Goal: Task Accomplishment & Management: Complete application form

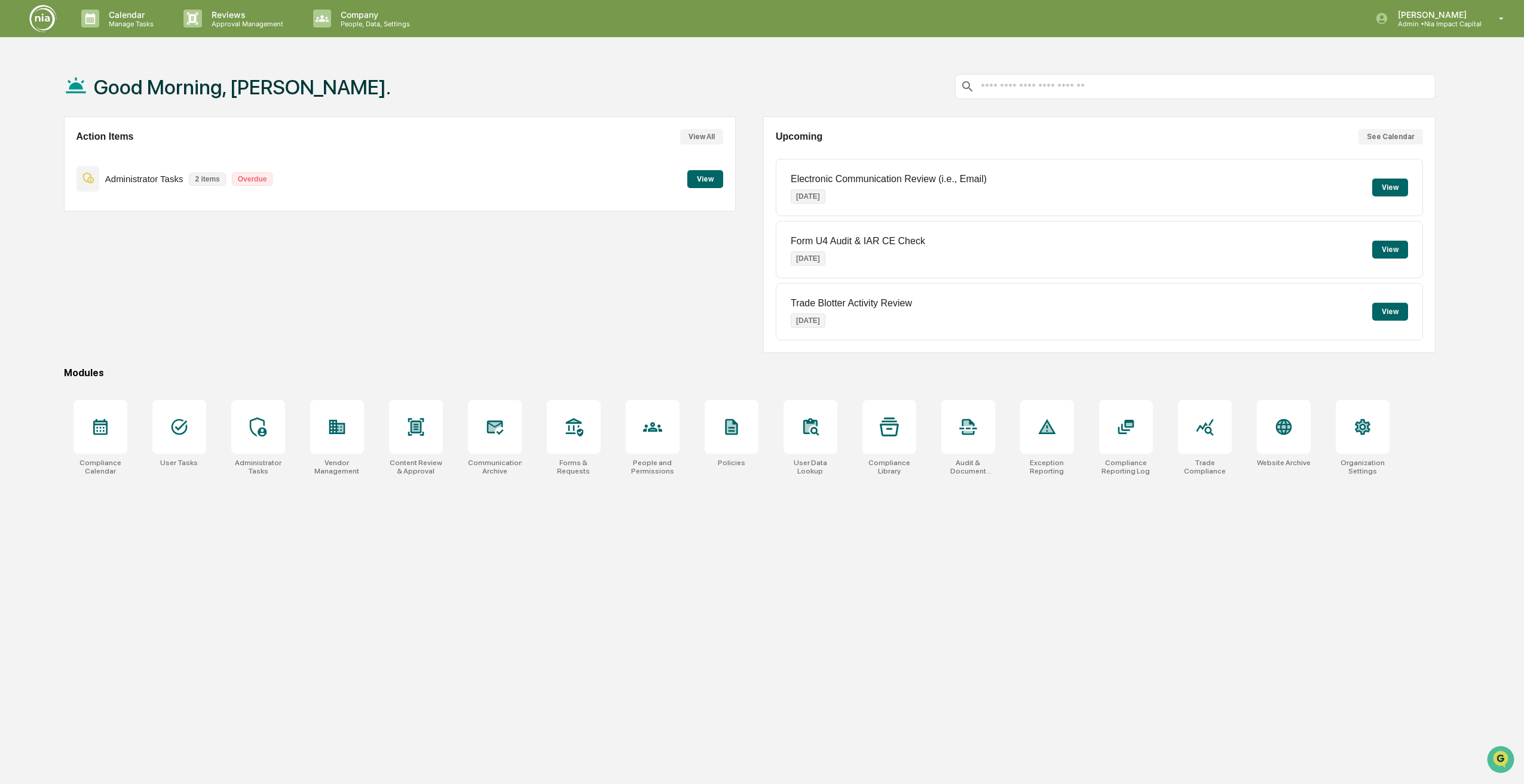
click at [716, 172] on button "View" at bounding box center [705, 179] width 36 height 18
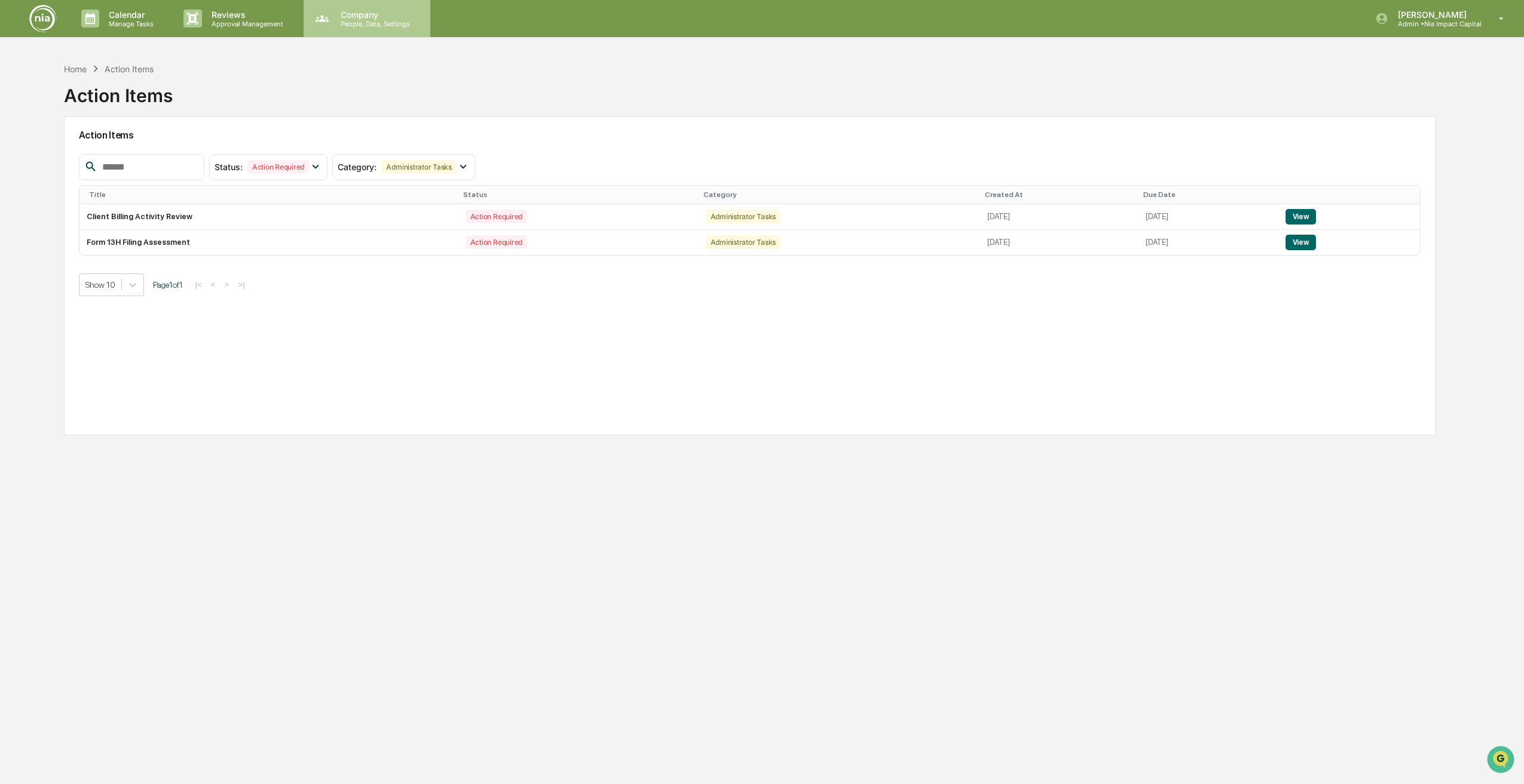
click at [338, 12] on p "Company" at bounding box center [374, 15] width 85 height 10
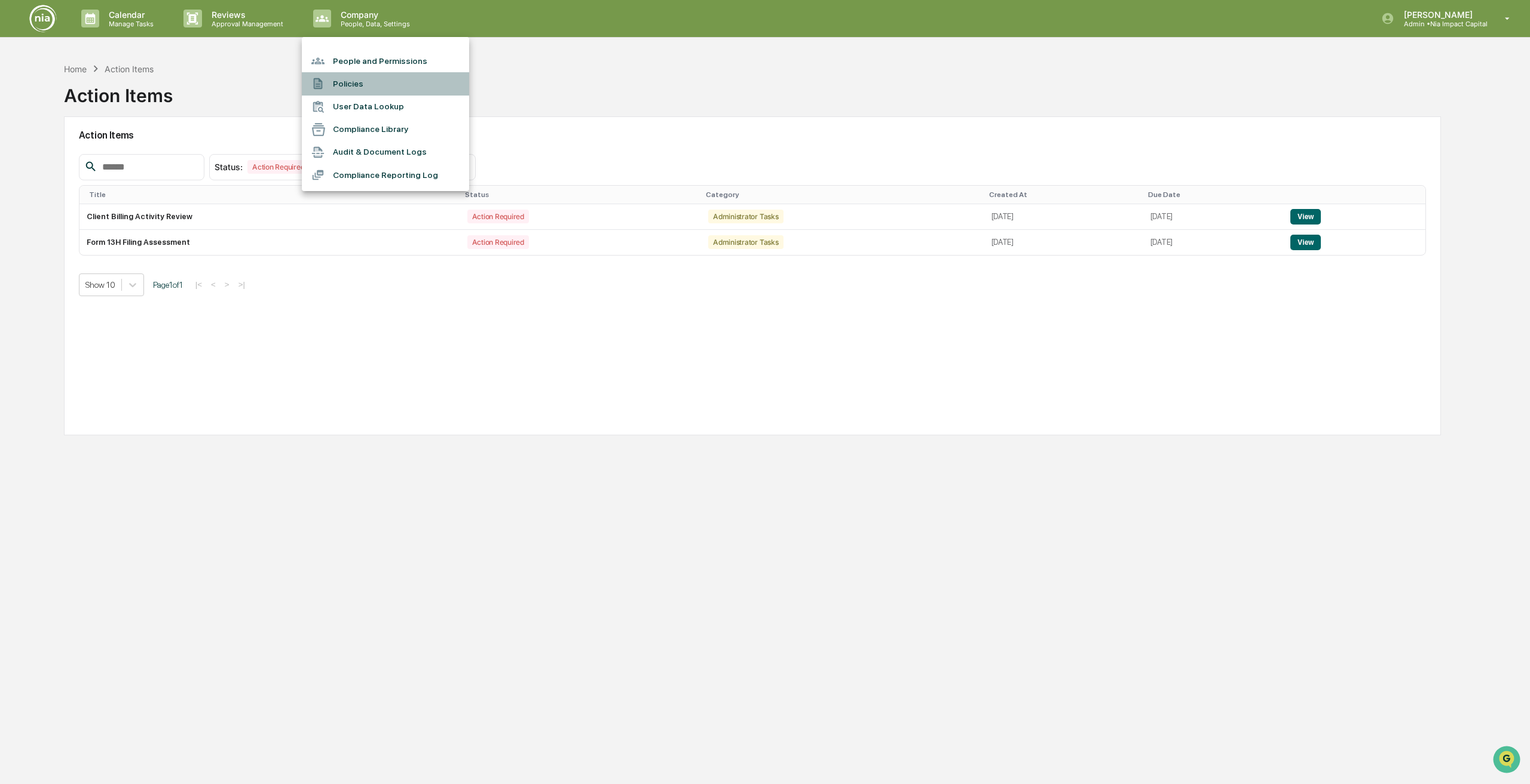
click at [411, 79] on li "Policies" at bounding box center [385, 84] width 167 height 23
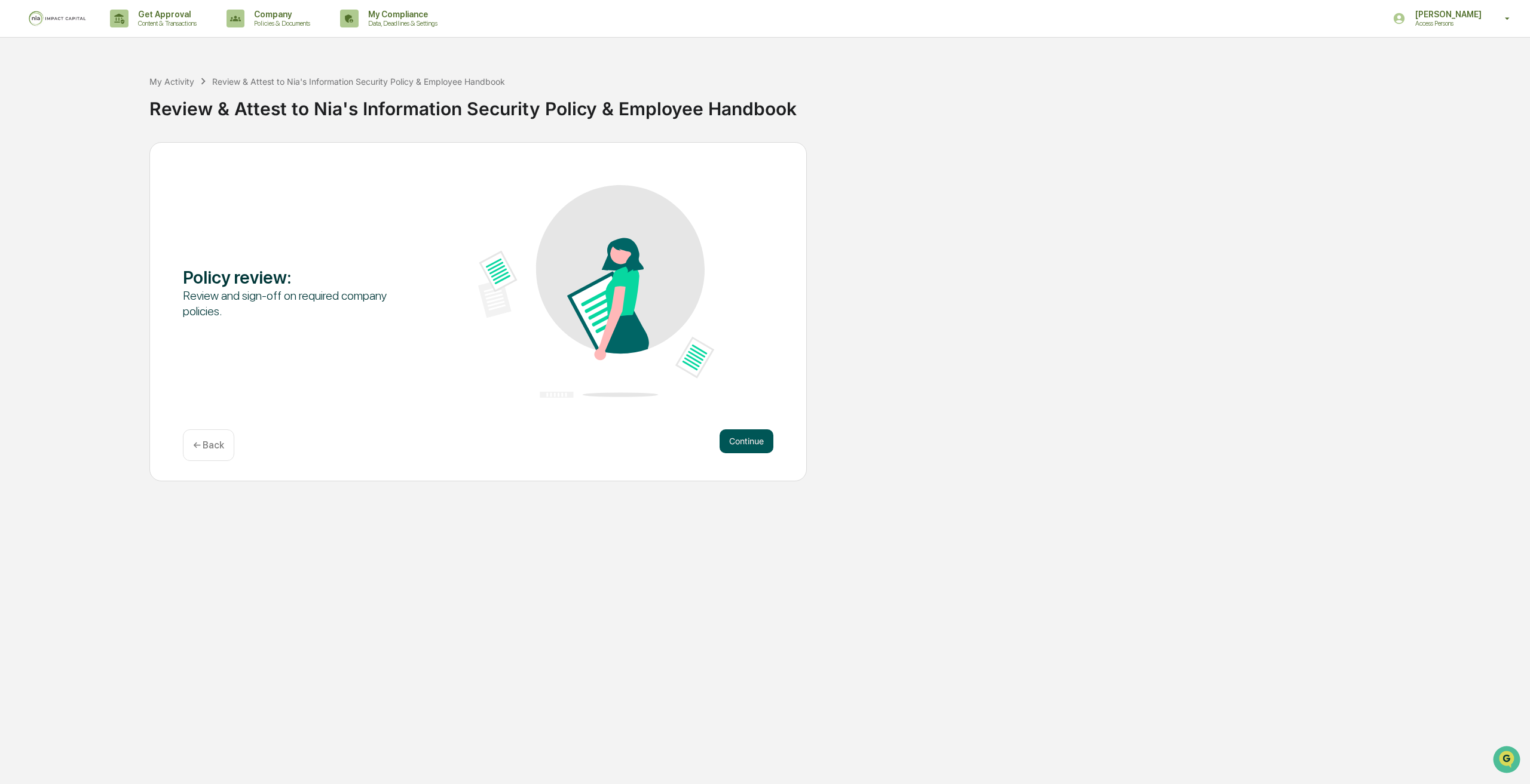
click at [744, 442] on button "Continue" at bounding box center [747, 441] width 54 height 24
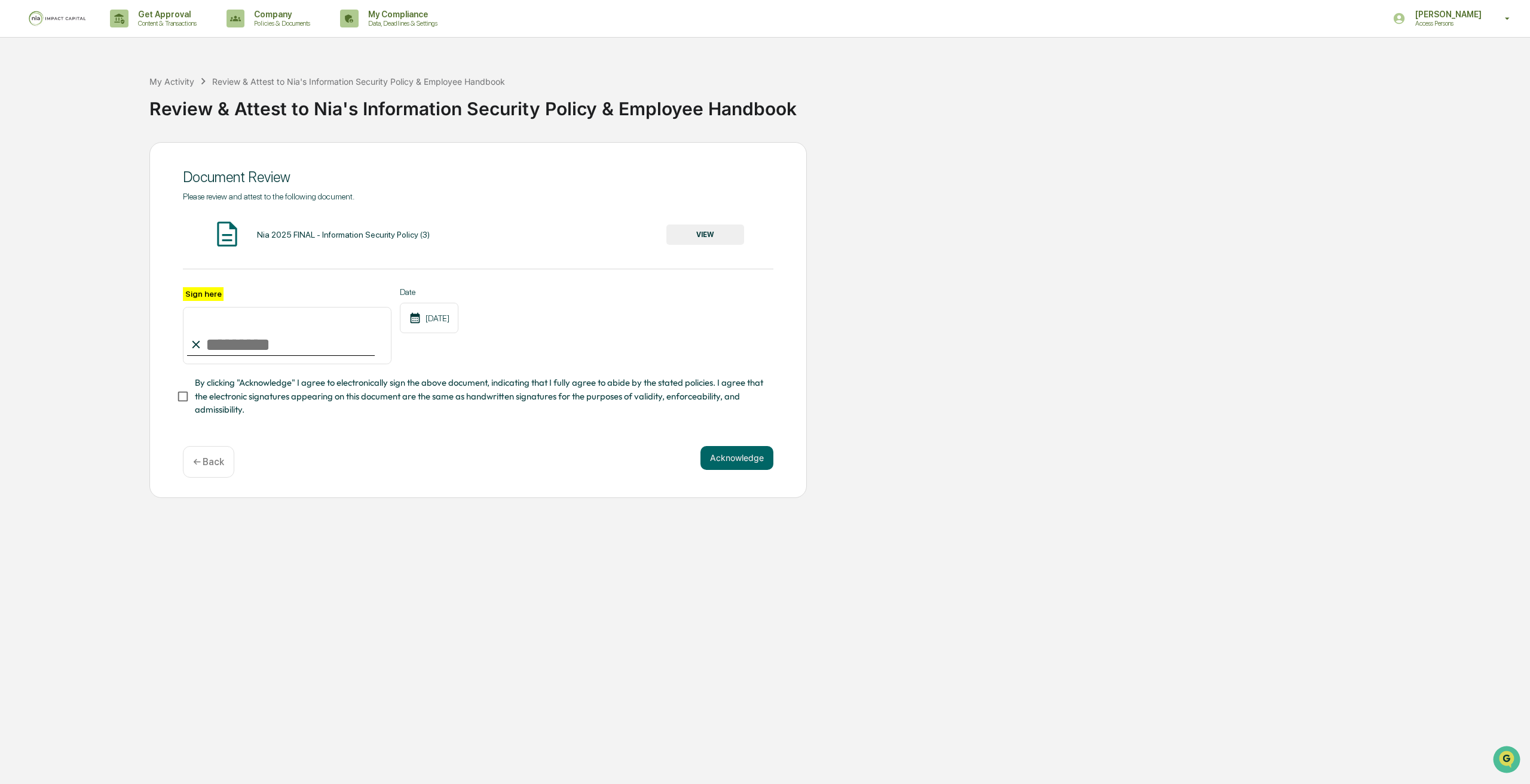
click at [273, 352] on input "Sign here" at bounding box center [287, 336] width 209 height 57
type input "**********"
click at [533, 378] on div "**********" at bounding box center [478, 352] width 590 height 129
click at [734, 468] on button "Acknowledge" at bounding box center [737, 458] width 73 height 24
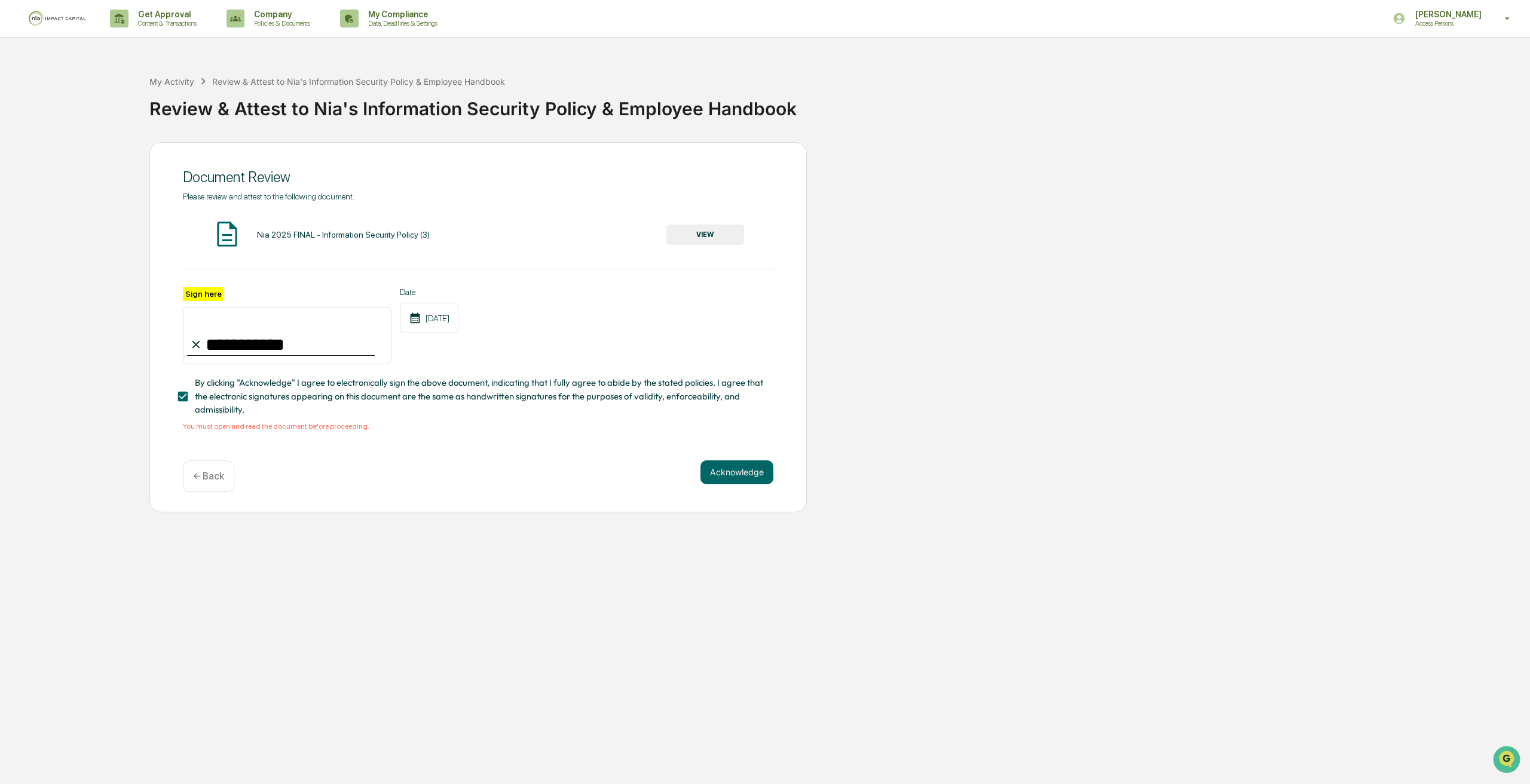
click at [712, 234] on button "VIEW" at bounding box center [705, 234] width 78 height 20
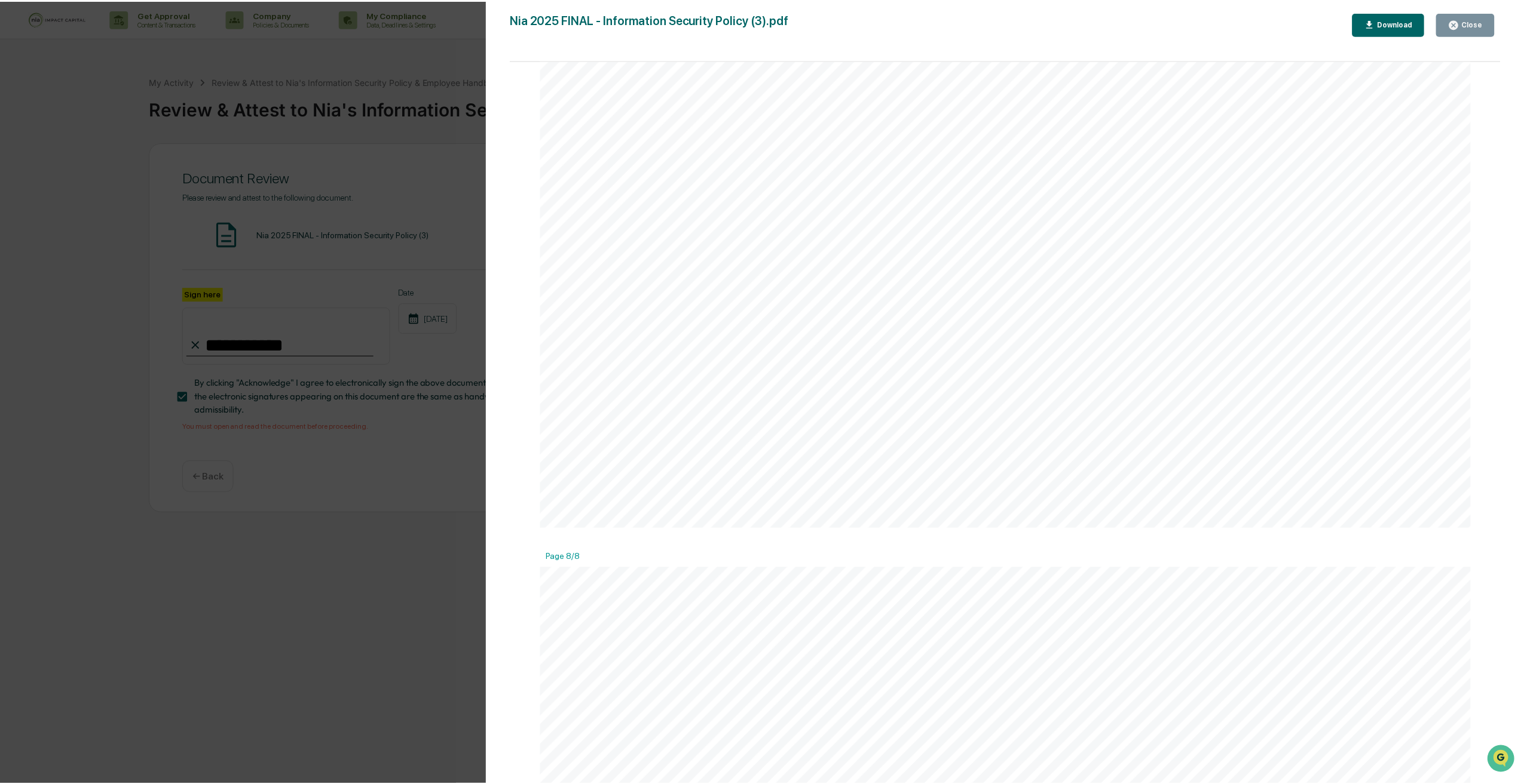
scroll to position [9248, 0]
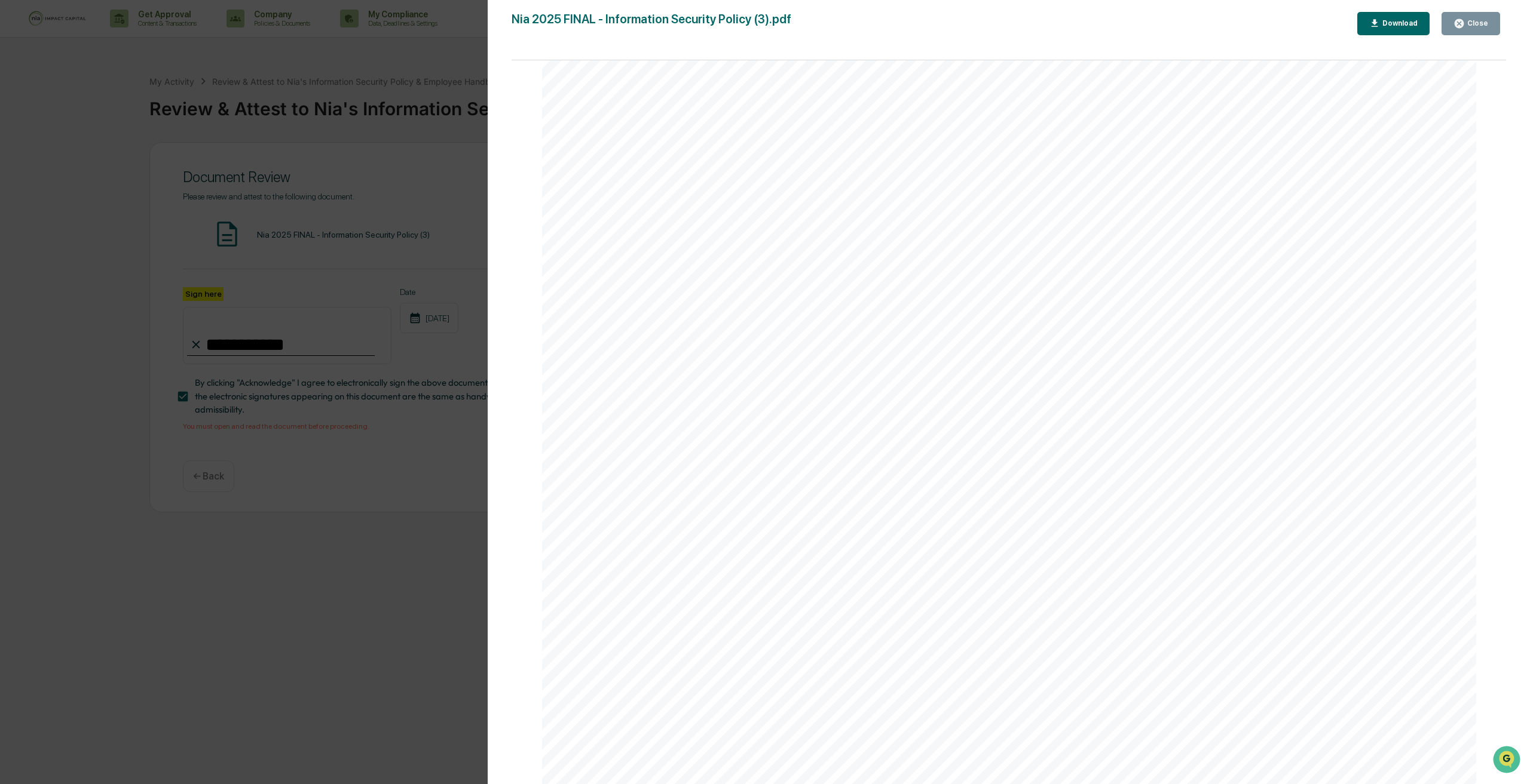
drag, startPoint x: 1505, startPoint y: 79, endPoint x: 6, endPoint y: 25, distance: 1500.0
click at [1469, 20] on div "Close" at bounding box center [1476, 23] width 23 height 8
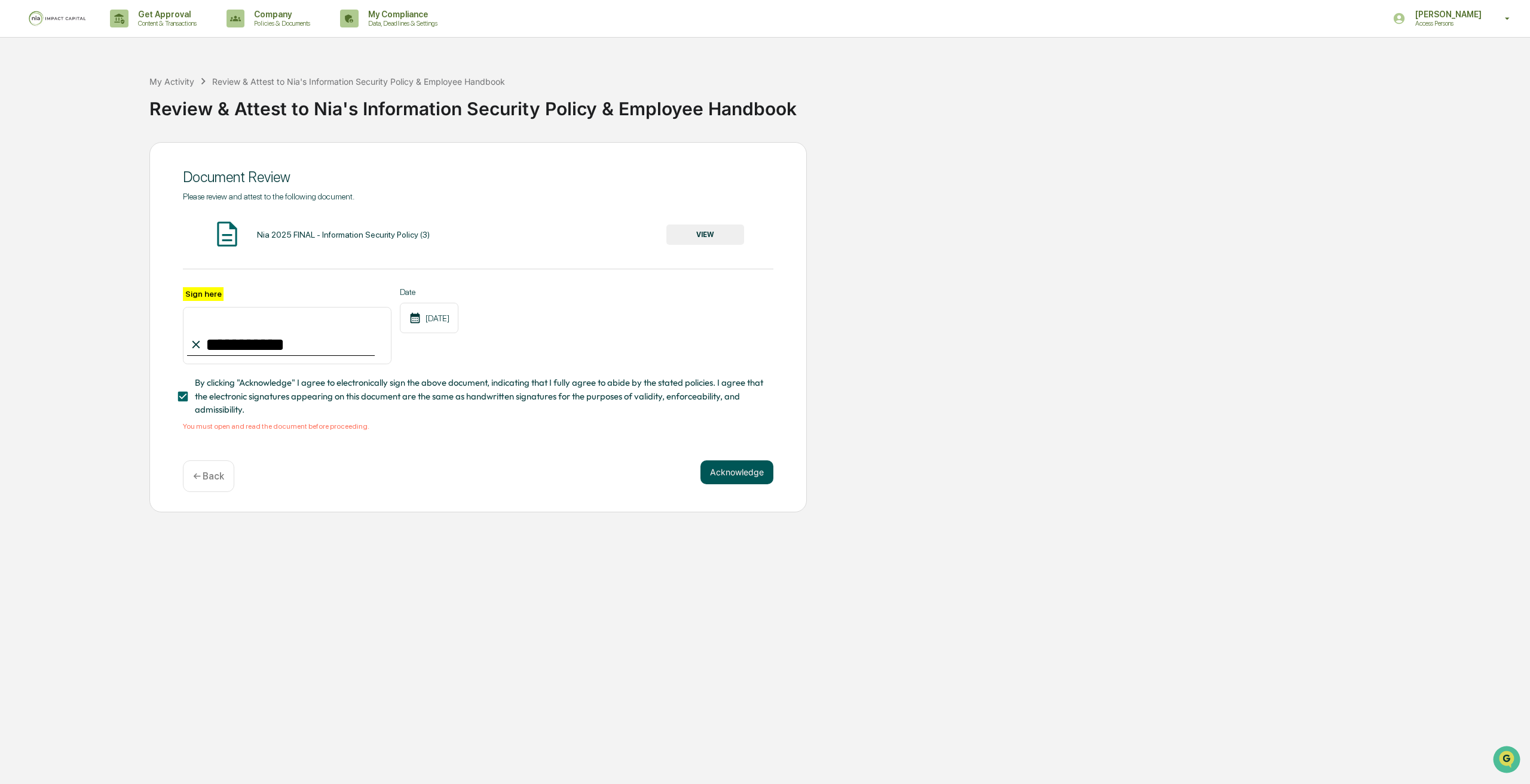
click at [743, 474] on button "Acknowledge" at bounding box center [737, 472] width 73 height 24
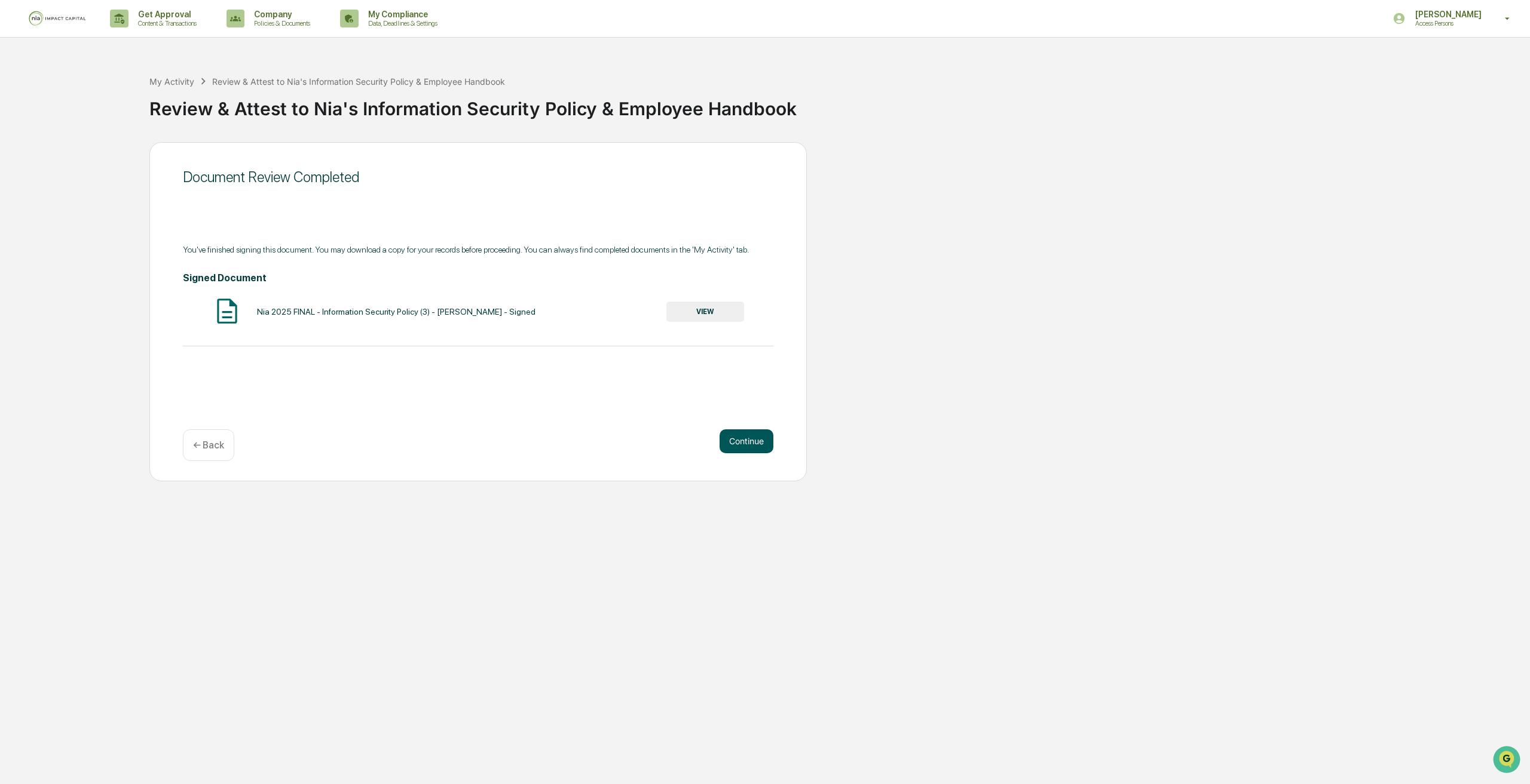
click at [757, 430] on button "Continue" at bounding box center [747, 441] width 54 height 24
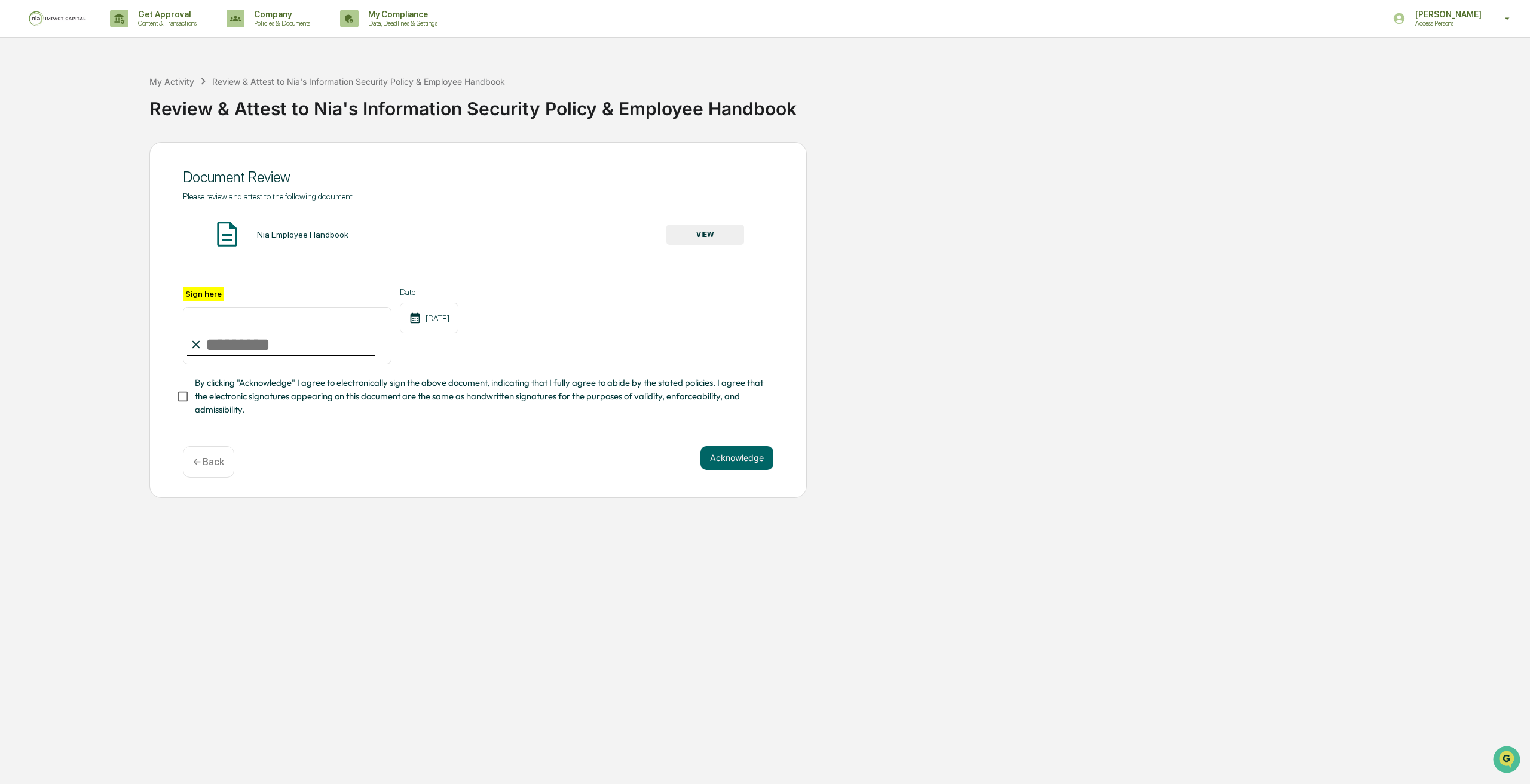
click at [221, 398] on span "By clicking "Acknowledge" I agree to electronically sign the above document, in…" at bounding box center [479, 396] width 569 height 40
click at [252, 355] on input "Sign here" at bounding box center [287, 336] width 209 height 57
type input "**********"
click at [757, 470] on button "Acknowledge" at bounding box center [737, 458] width 73 height 24
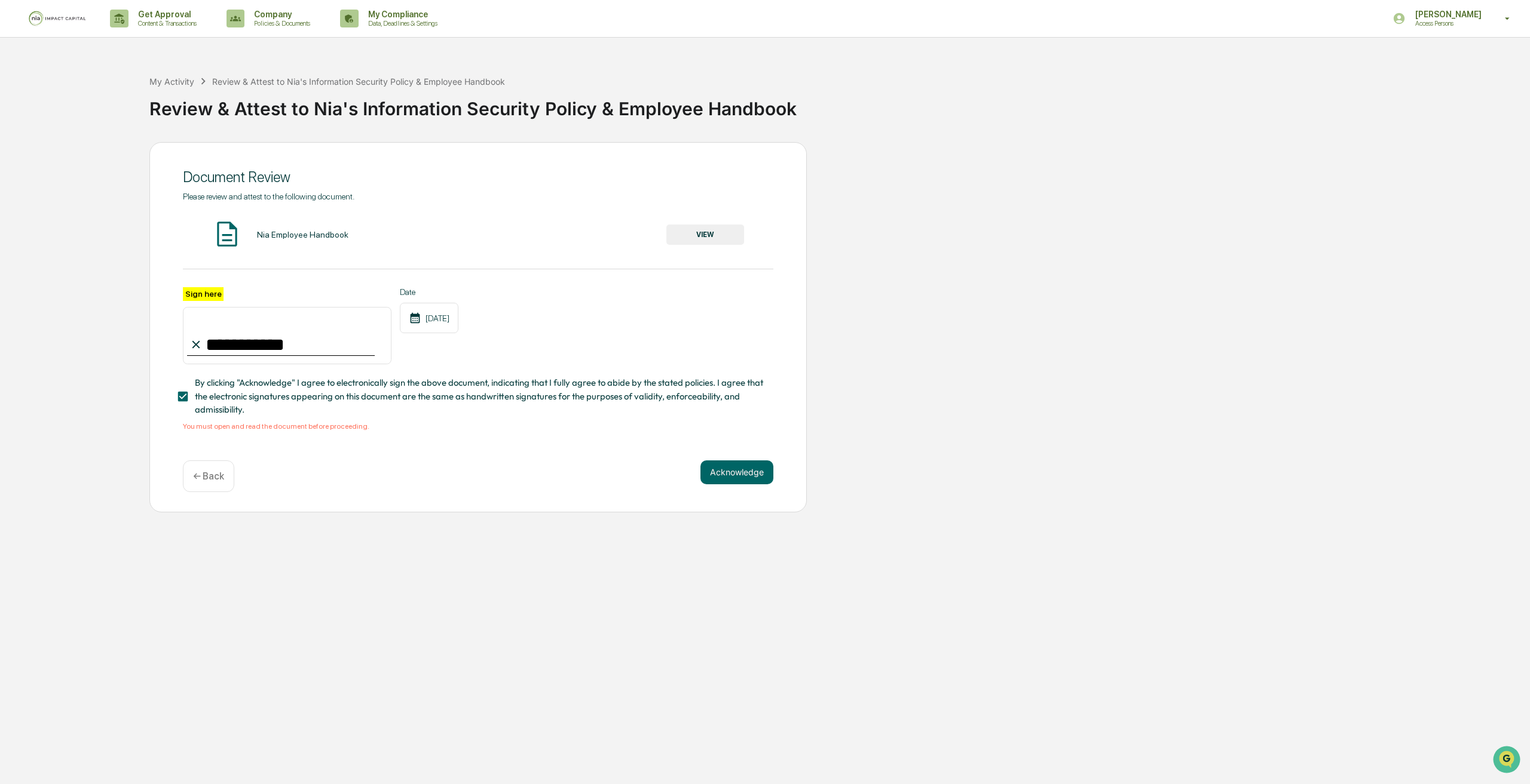
click at [732, 233] on button "VIEW" at bounding box center [705, 234] width 78 height 20
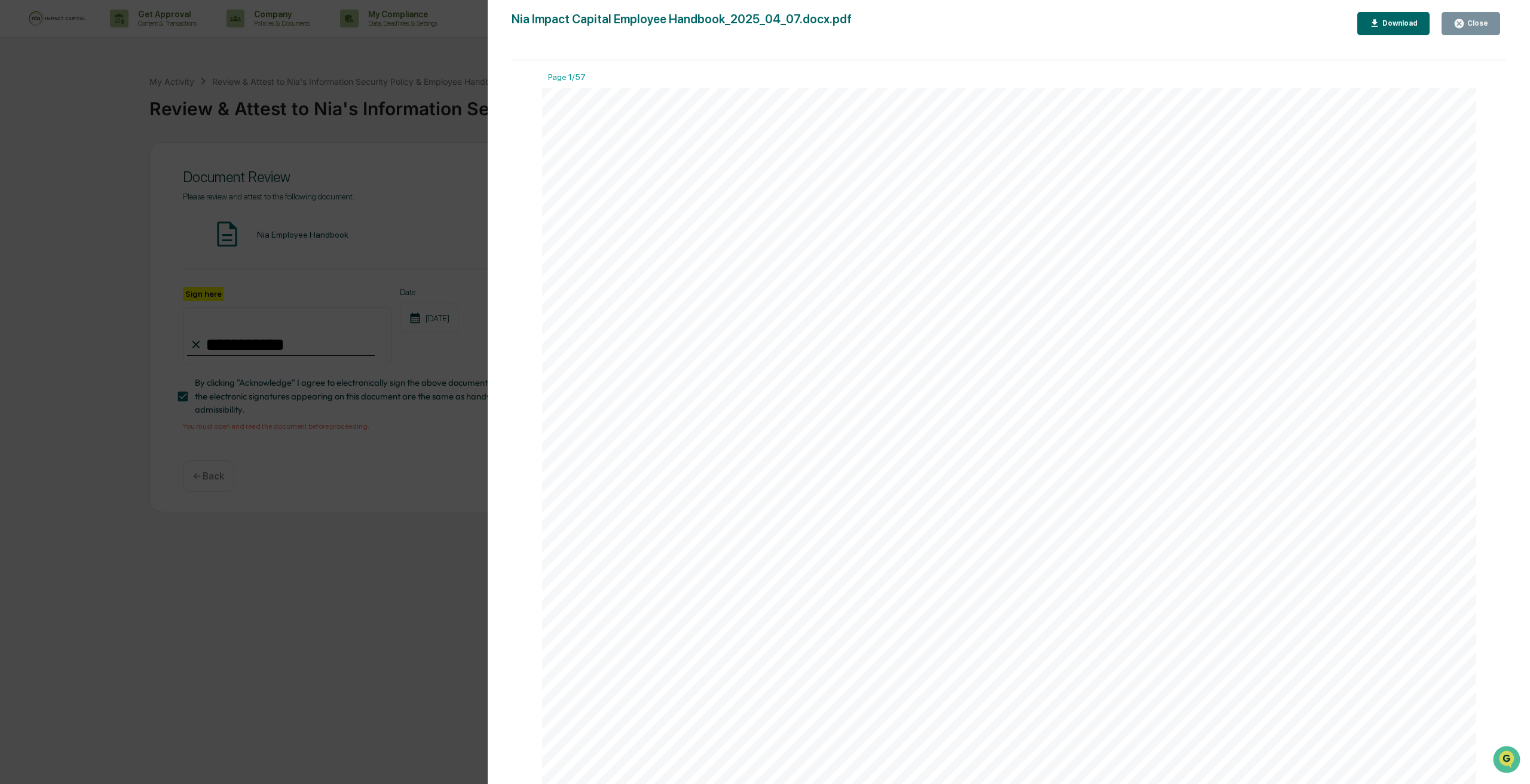
click at [1489, 26] on button "Close" at bounding box center [1470, 24] width 58 height 23
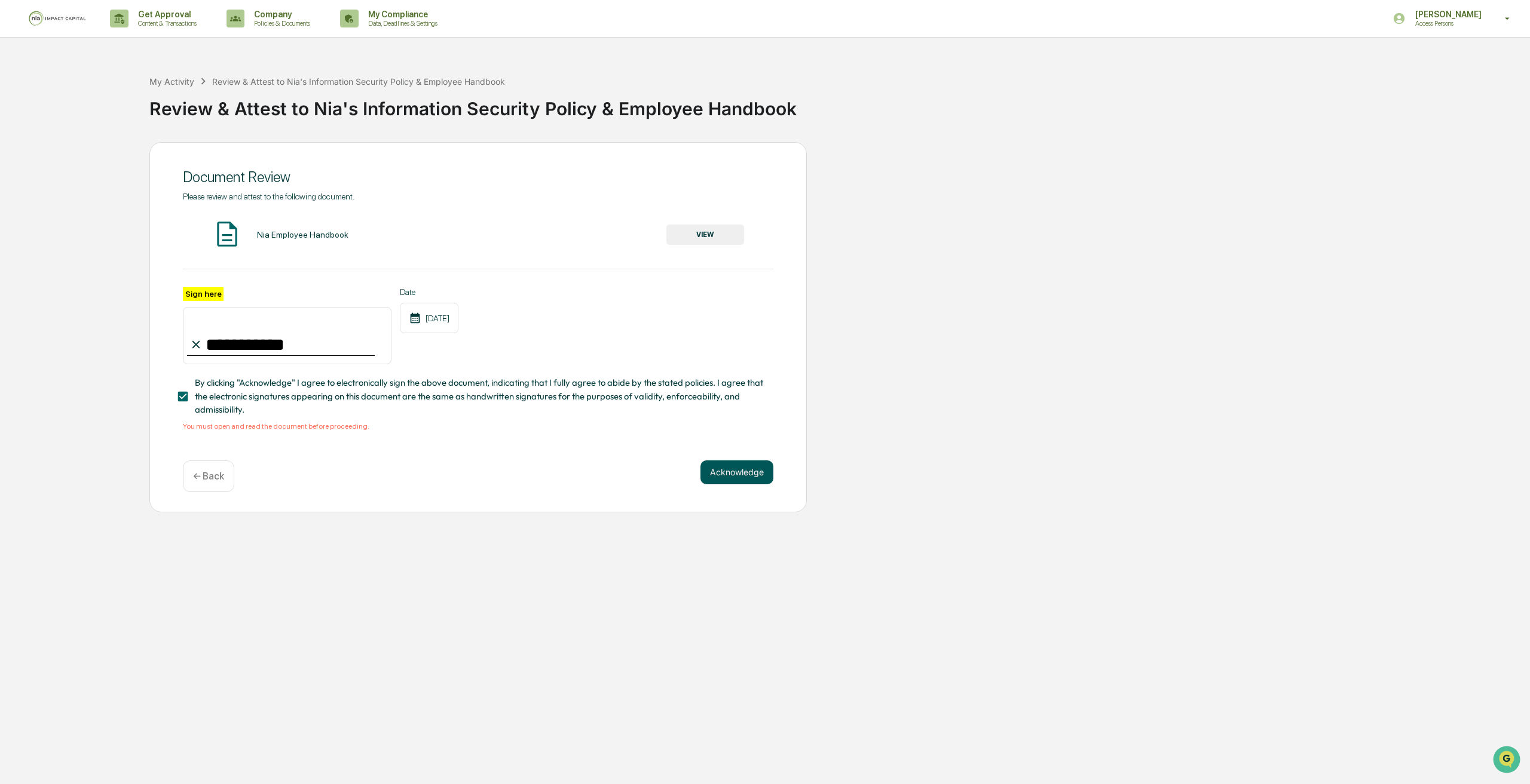
click at [742, 480] on button "Acknowledge" at bounding box center [737, 472] width 73 height 24
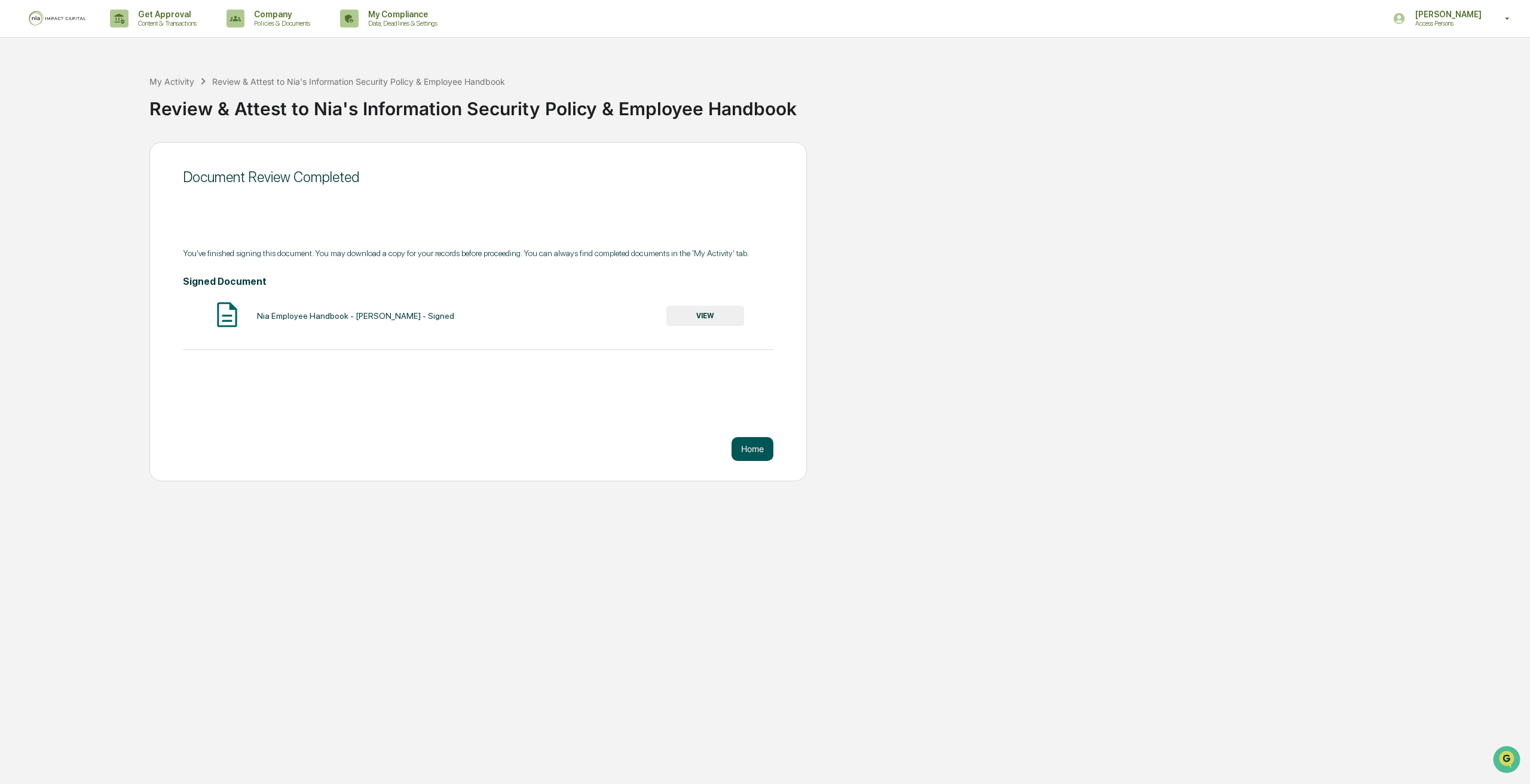
click at [758, 452] on button "Home" at bounding box center [752, 449] width 42 height 24
